Goal: Task Accomplishment & Management: Manage account settings

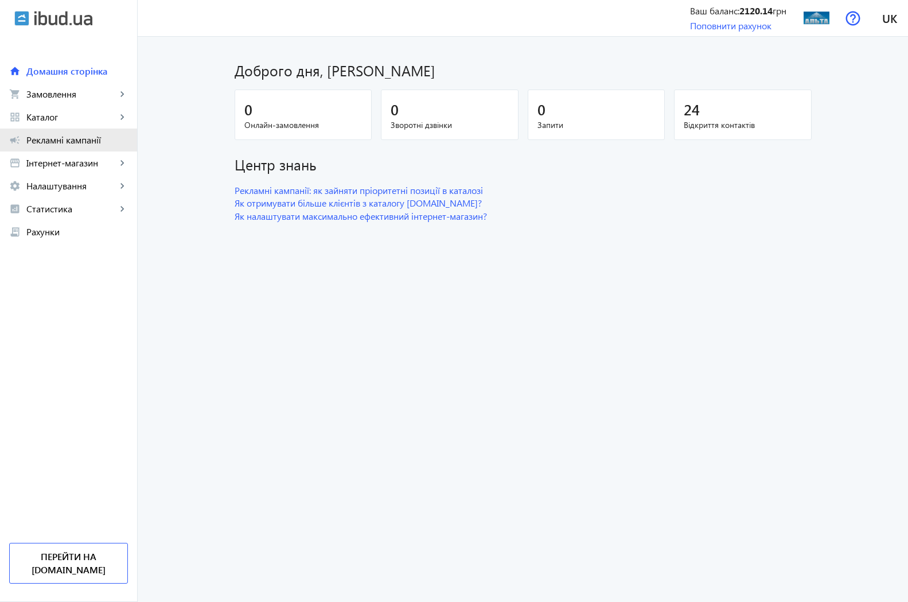
click at [56, 139] on span "Рекламні кампанії" at bounding box center [77, 139] width 102 height 11
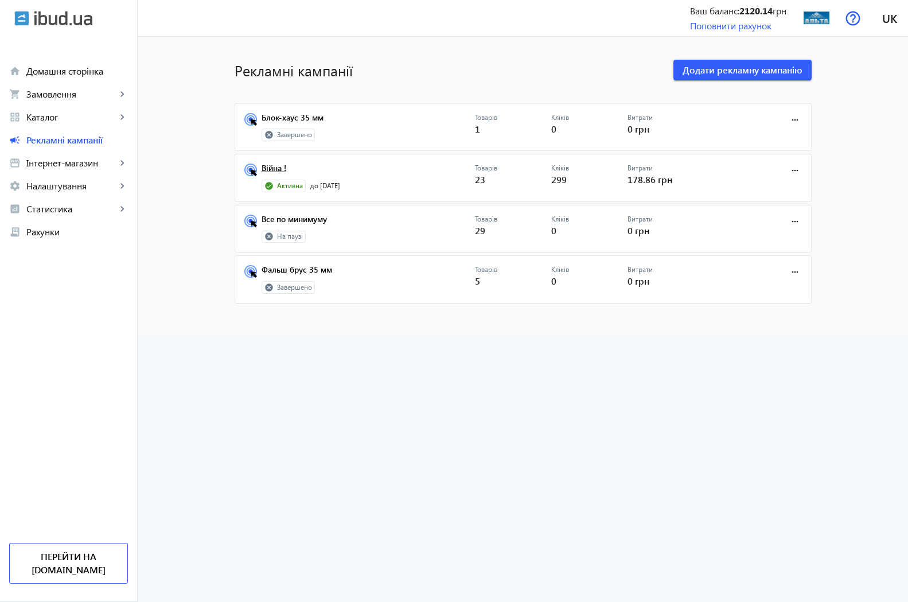
click at [271, 169] on link "Війна !" at bounding box center [368, 172] width 213 height 16
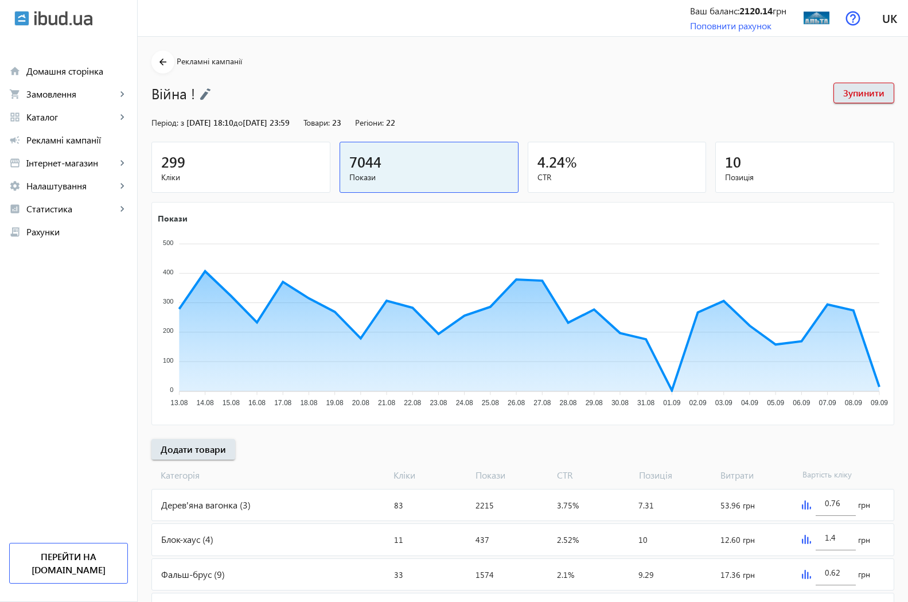
click at [161, 166] on span "299" at bounding box center [173, 161] width 24 height 19
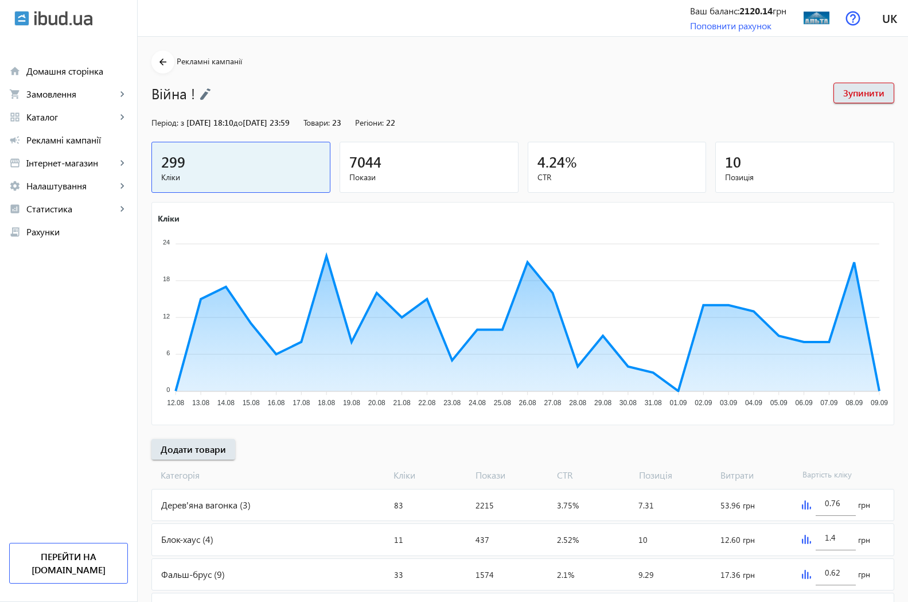
scroll to position [59, 0]
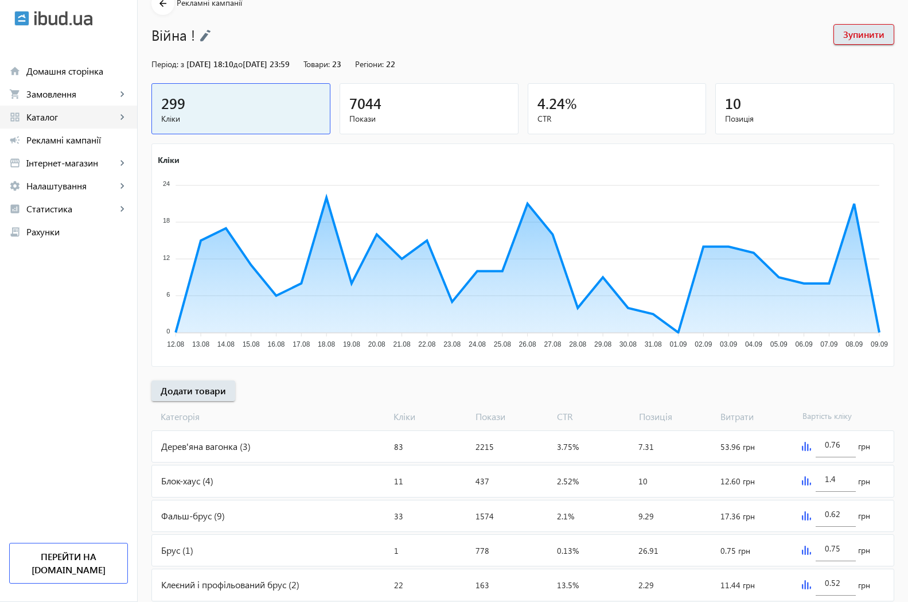
click at [53, 117] on span "Каталог" at bounding box center [71, 116] width 90 height 11
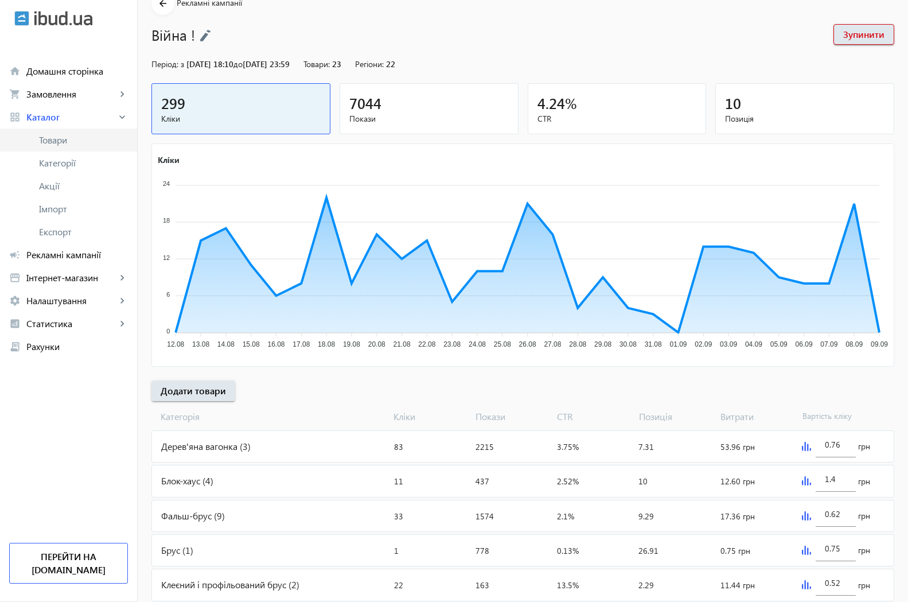
click at [61, 142] on span "Товари" at bounding box center [83, 139] width 89 height 11
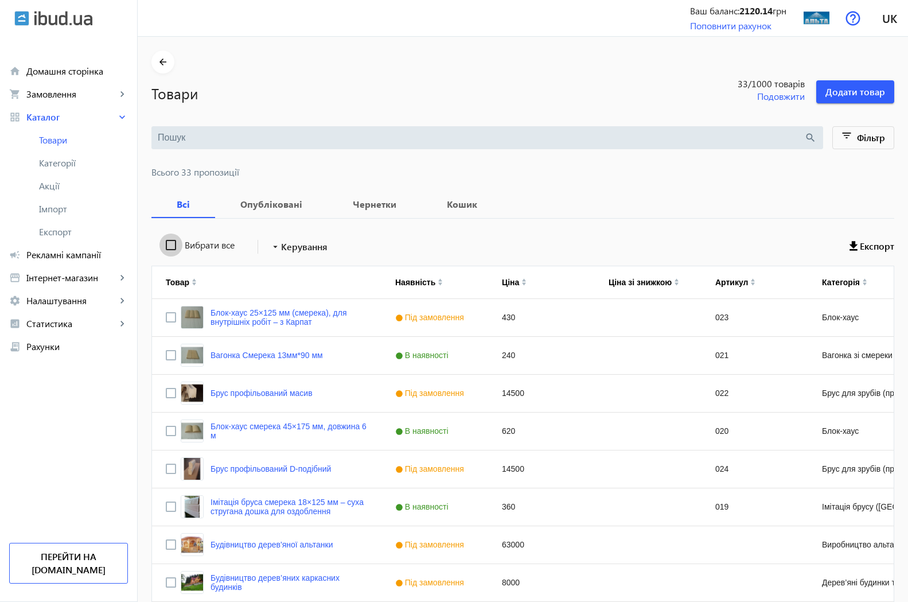
click at [159, 244] on input "Вибрати все" at bounding box center [170, 244] width 23 height 23
checkbox input "true"
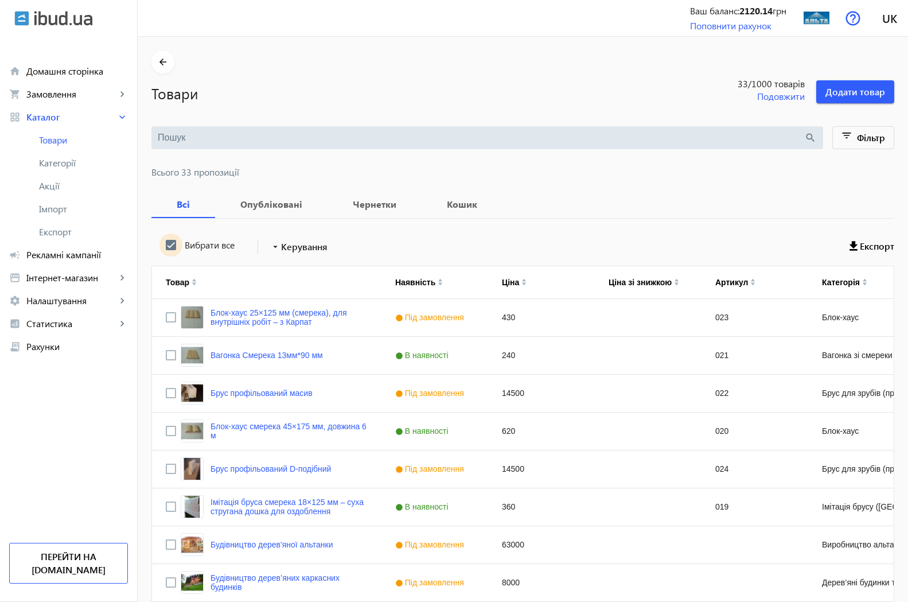
checkbox input "true"
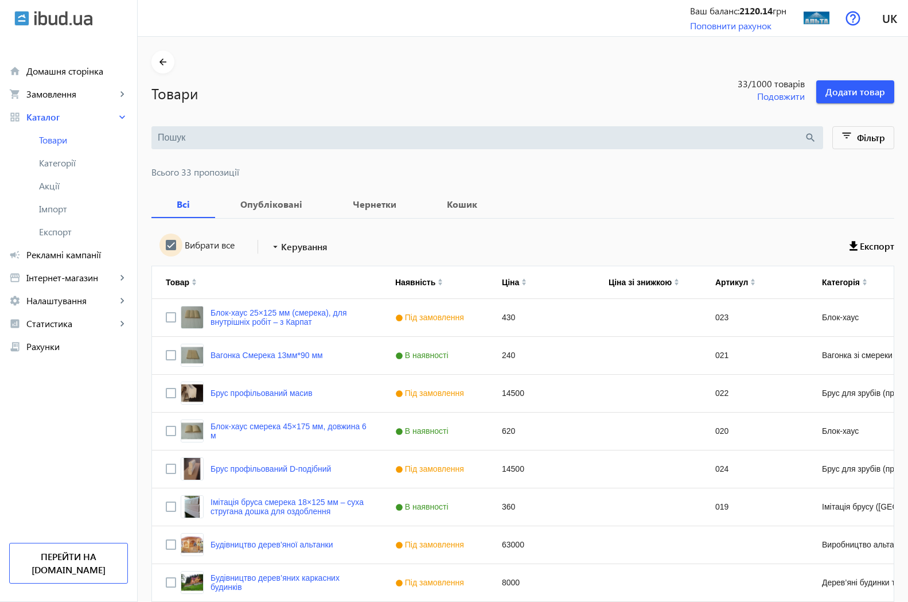
checkbox input "true"
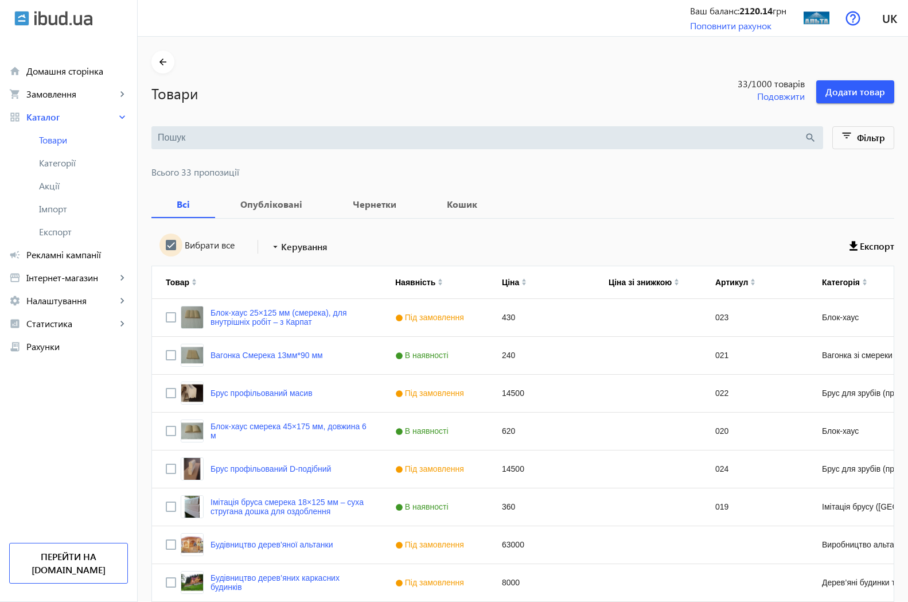
checkbox input "true"
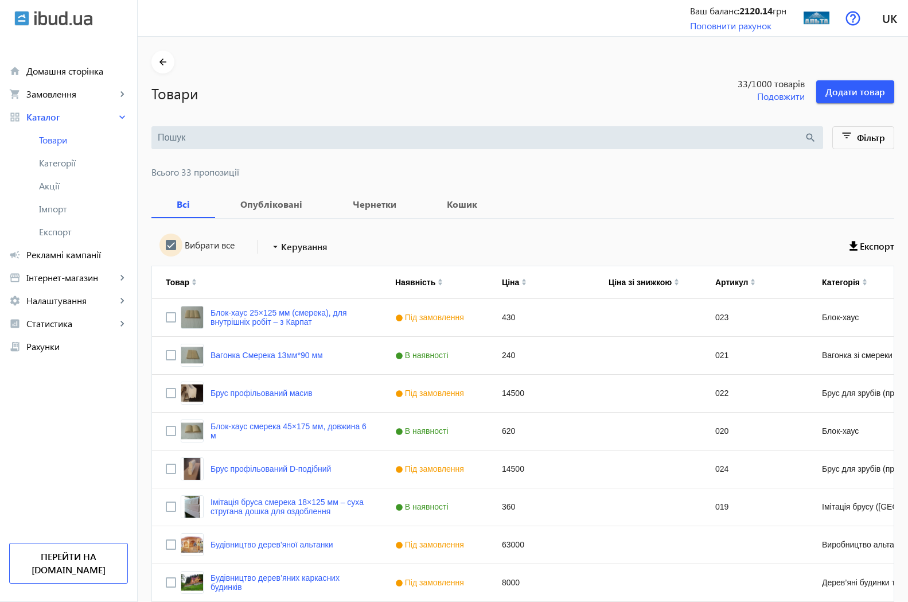
checkbox input "true"
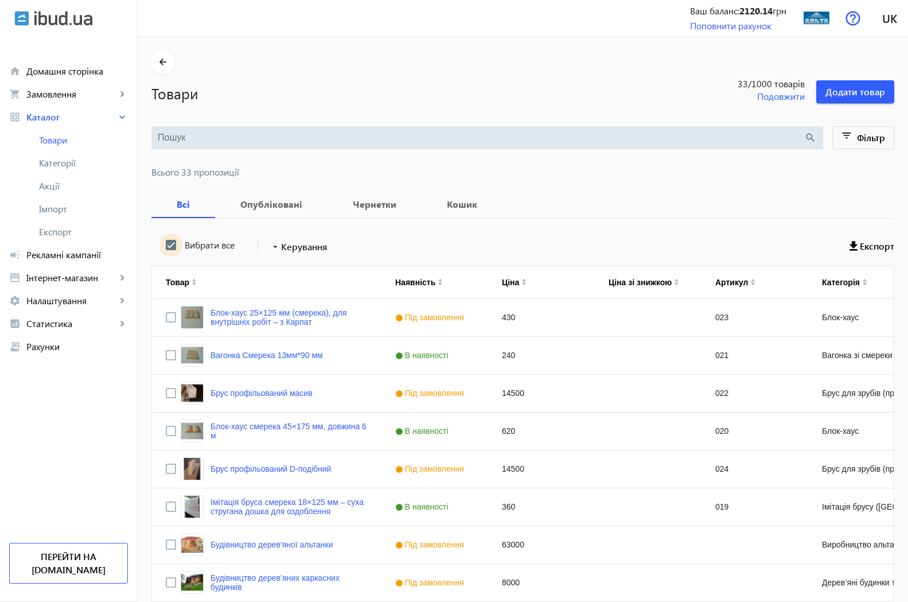
checkbox input "true"
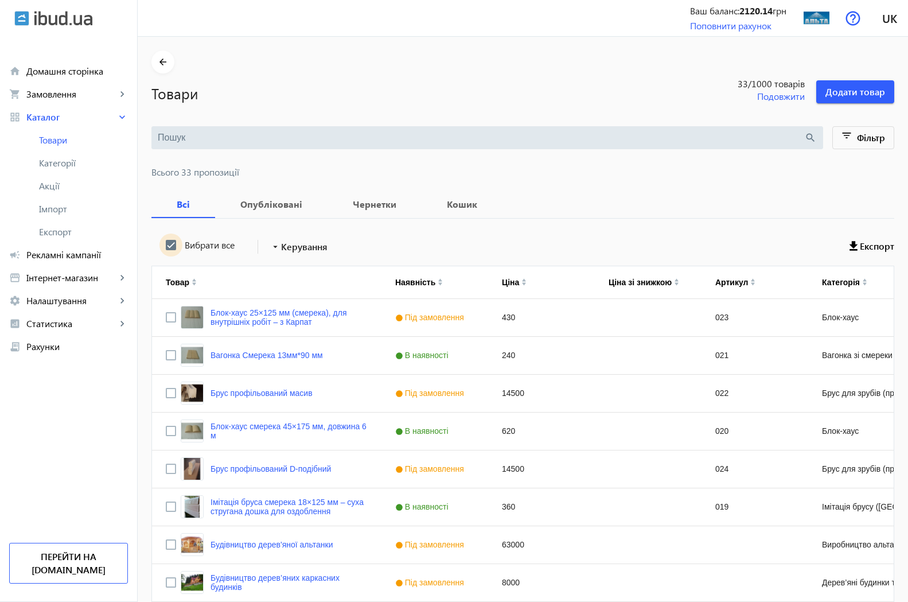
checkbox input "true"
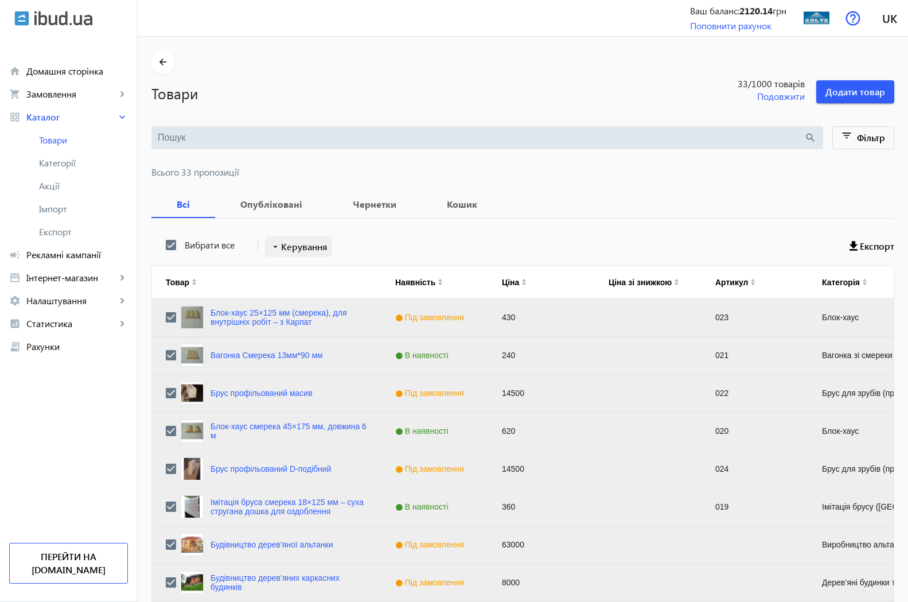
click at [290, 245] on span "Керування" at bounding box center [304, 247] width 46 height 14
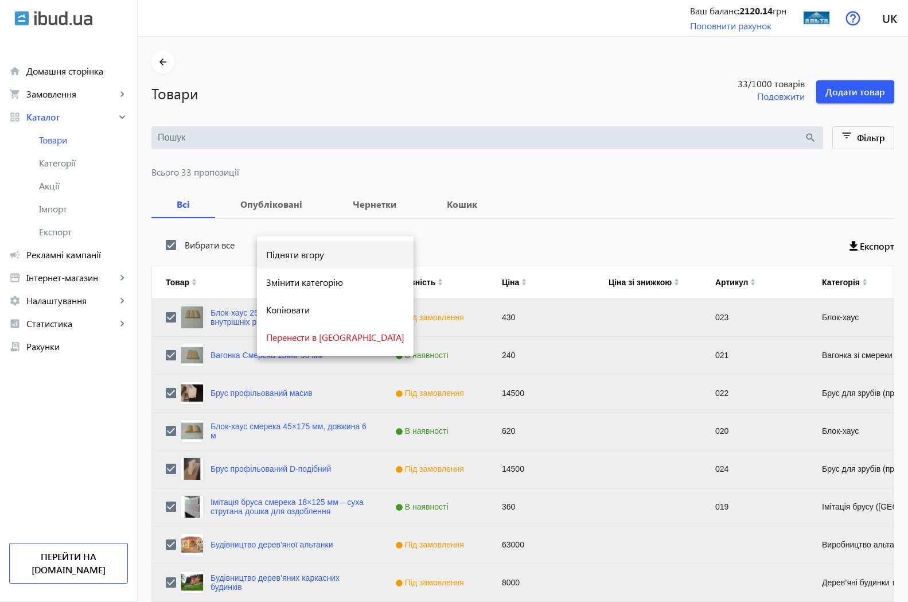
click at [305, 255] on span "Підняти вгору" at bounding box center [335, 254] width 138 height 9
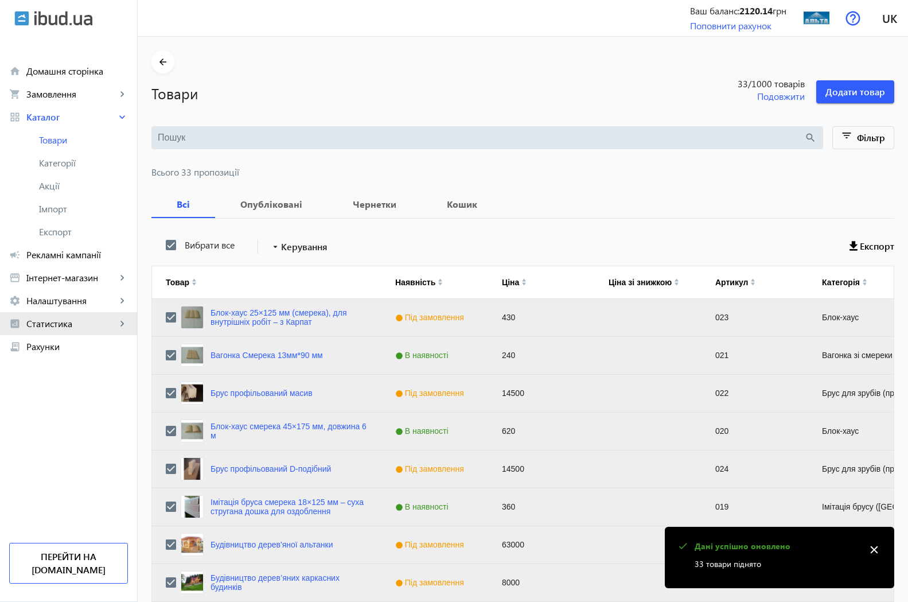
click at [38, 326] on span "Статистика" at bounding box center [71, 323] width 90 height 11
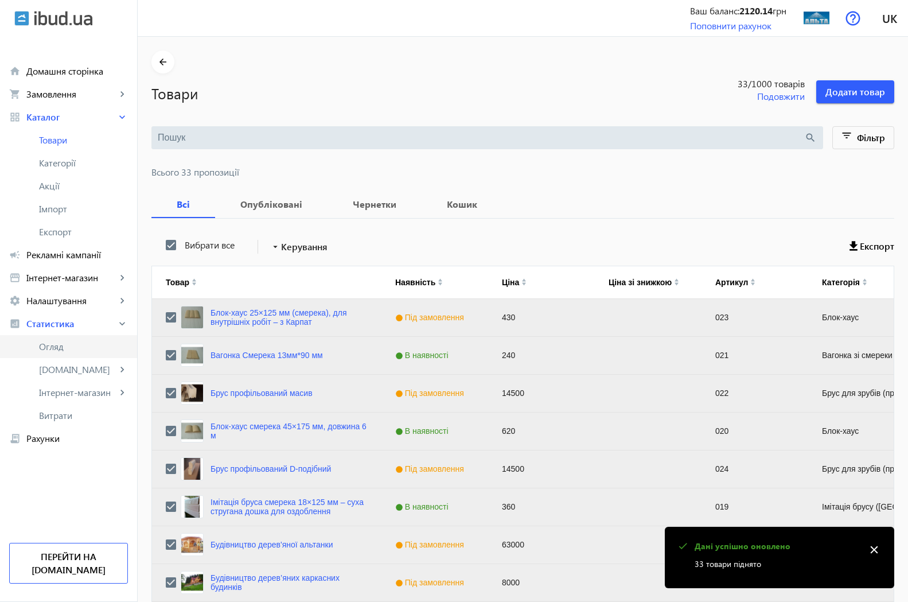
click at [57, 346] on span "Огляд" at bounding box center [83, 346] width 89 height 11
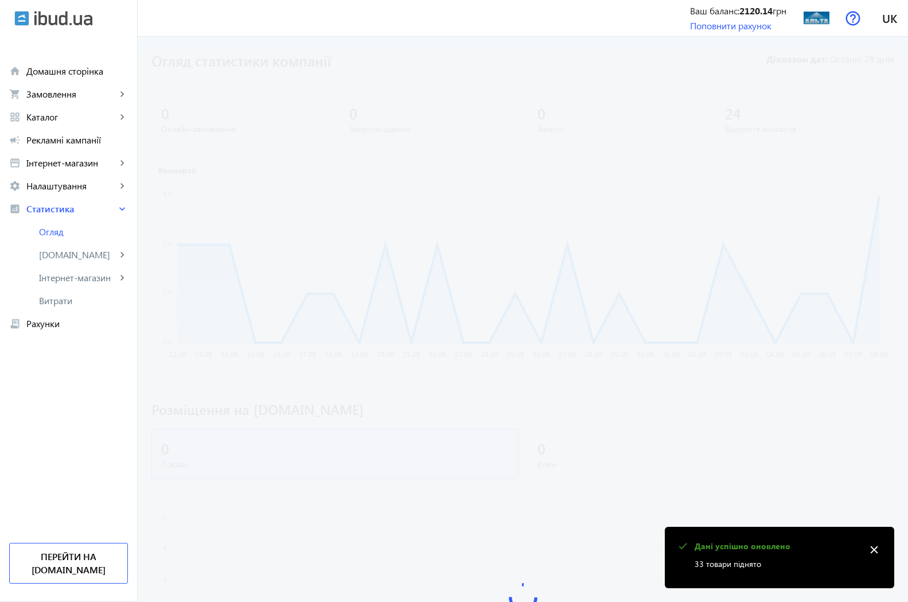
click at [879, 550] on mat-icon "close" at bounding box center [874, 549] width 17 height 17
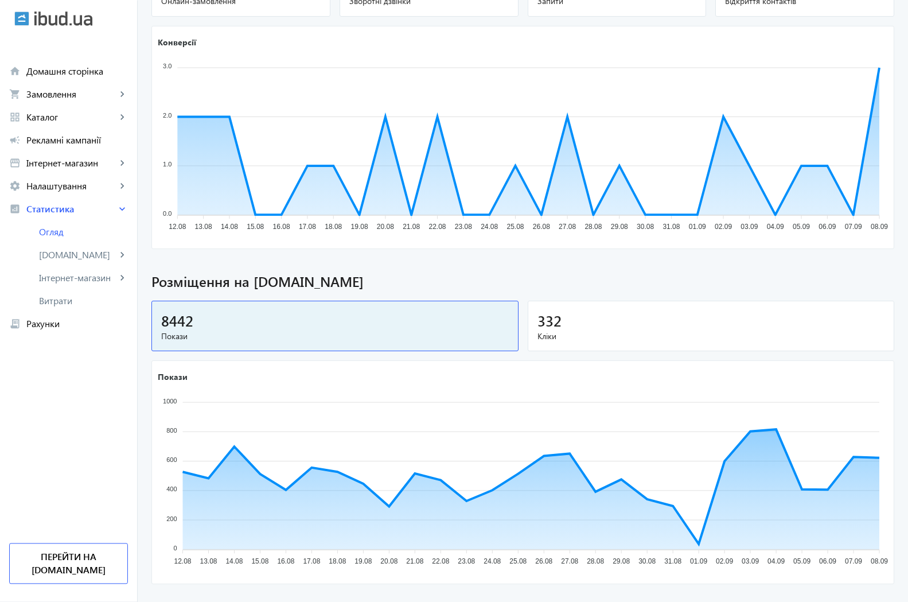
scroll to position [53, 0]
